Goal: Task Accomplishment & Management: Manage account settings

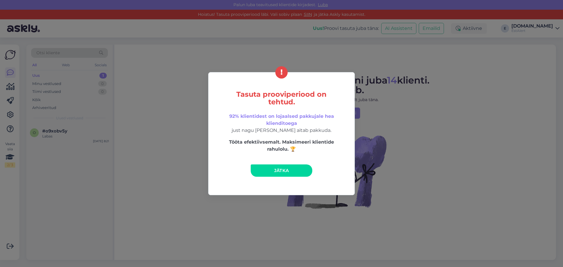
click at [287, 169] on span "Jätka" at bounding box center [281, 171] width 15 height 6
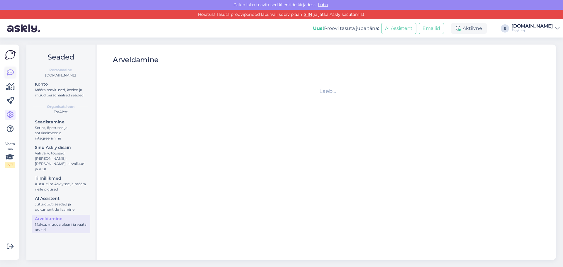
click at [12, 72] on icon at bounding box center [10, 72] width 7 height 7
